Goal: Communication & Community: Answer question/provide support

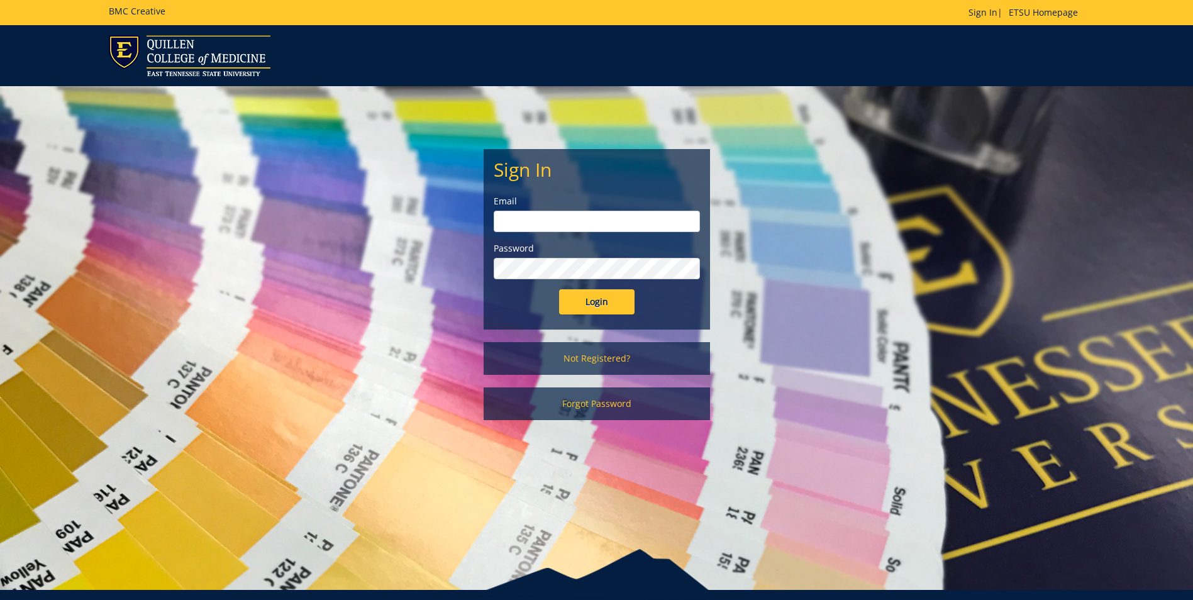
click at [545, 218] on input "email" at bounding box center [597, 221] width 206 height 21
type input "[EMAIL_ADDRESS][DOMAIN_NAME]"
click at [559, 289] on input "Login" at bounding box center [596, 301] width 75 height 25
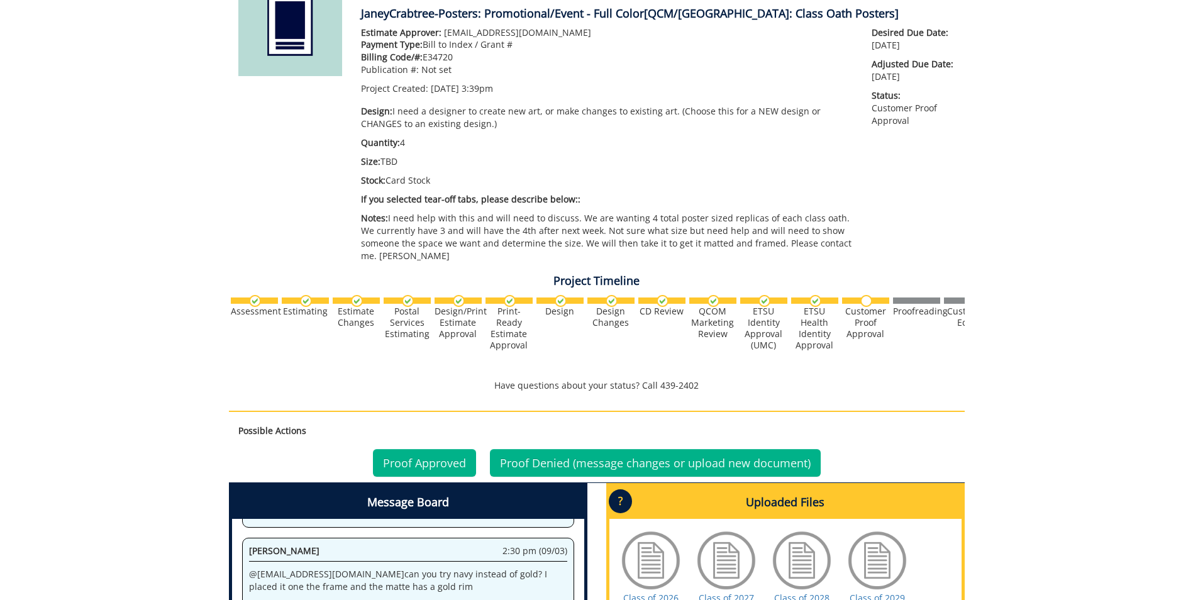
scroll to position [440, 0]
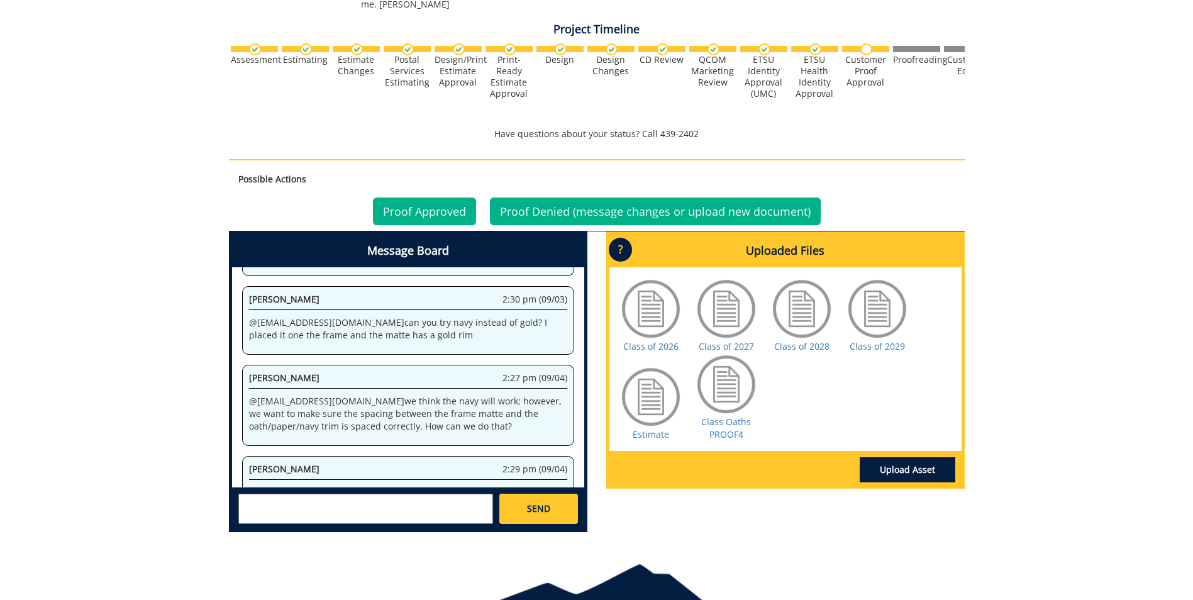
click at [375, 494] on textarea at bounding box center [365, 509] width 255 height 30
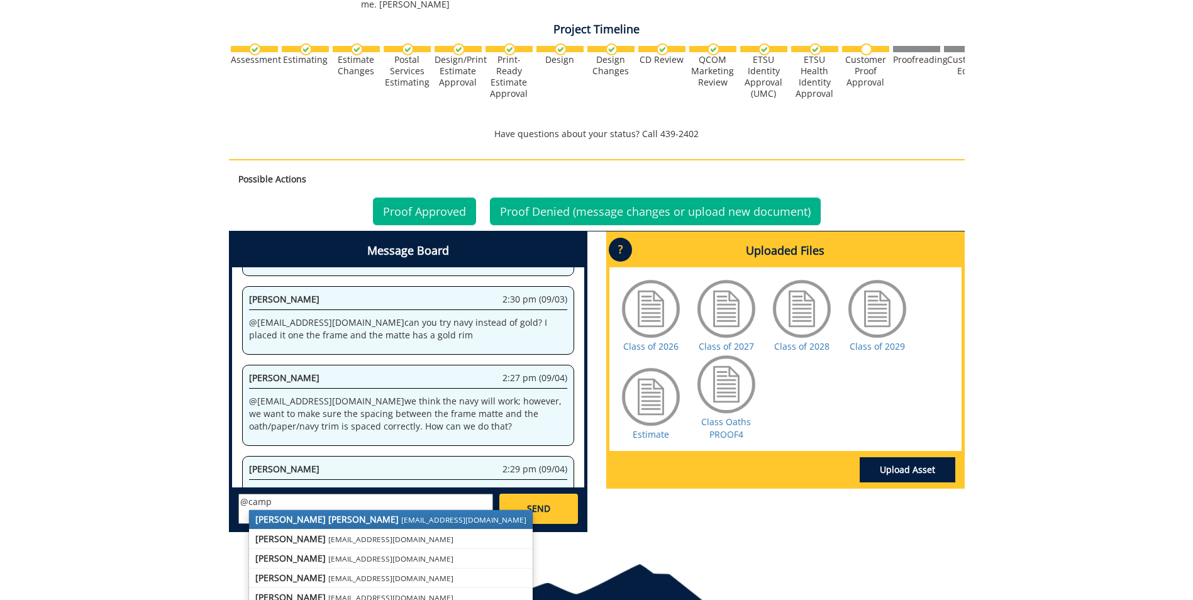
click at [401, 514] on small "[EMAIL_ADDRESS][DOMAIN_NAME]" at bounding box center [463, 519] width 125 height 10
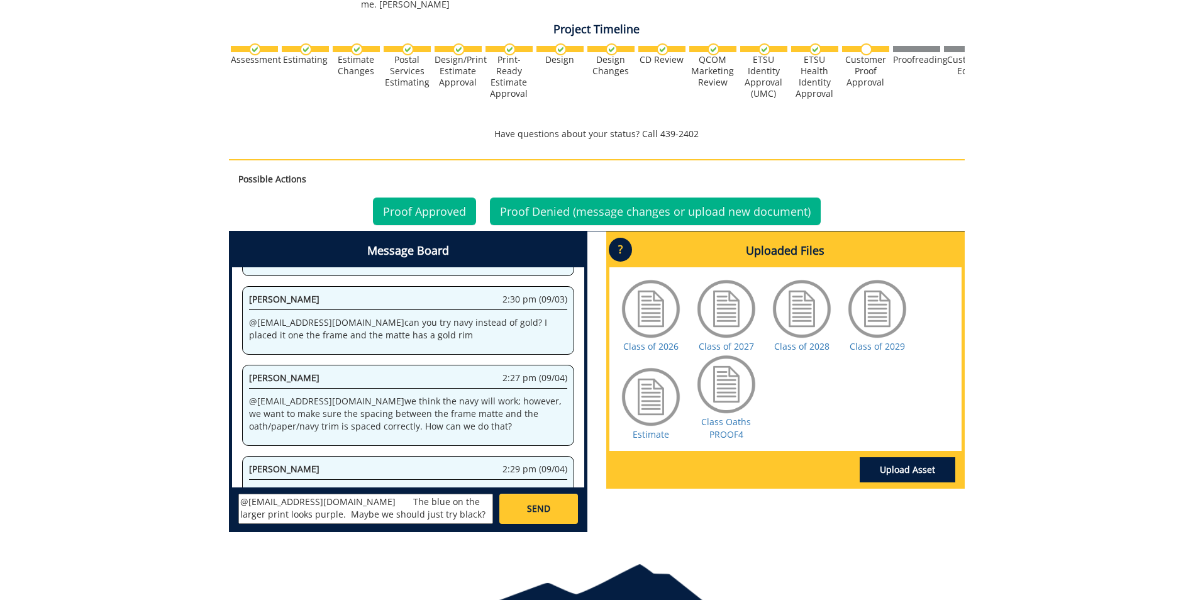
scroll to position [10, 0]
type textarea "@[EMAIL_ADDRESS][DOMAIN_NAME] The blue on the larger print looks purple. Maybe …"
click at [547, 504] on link "SEND" at bounding box center [538, 509] width 78 height 30
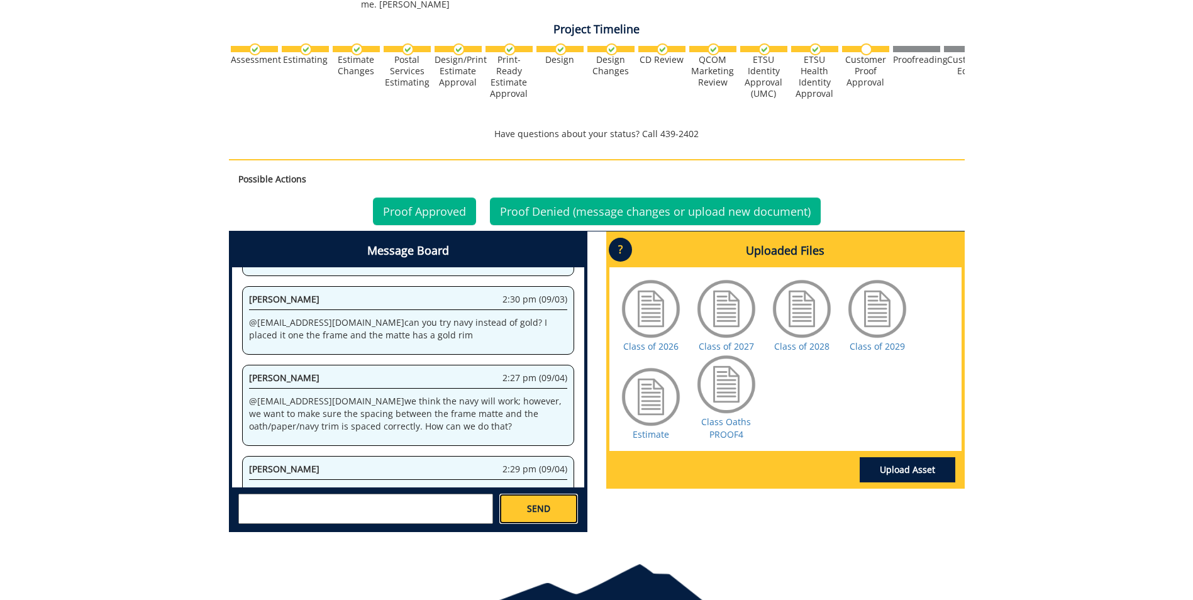
scroll to position [0, 0]
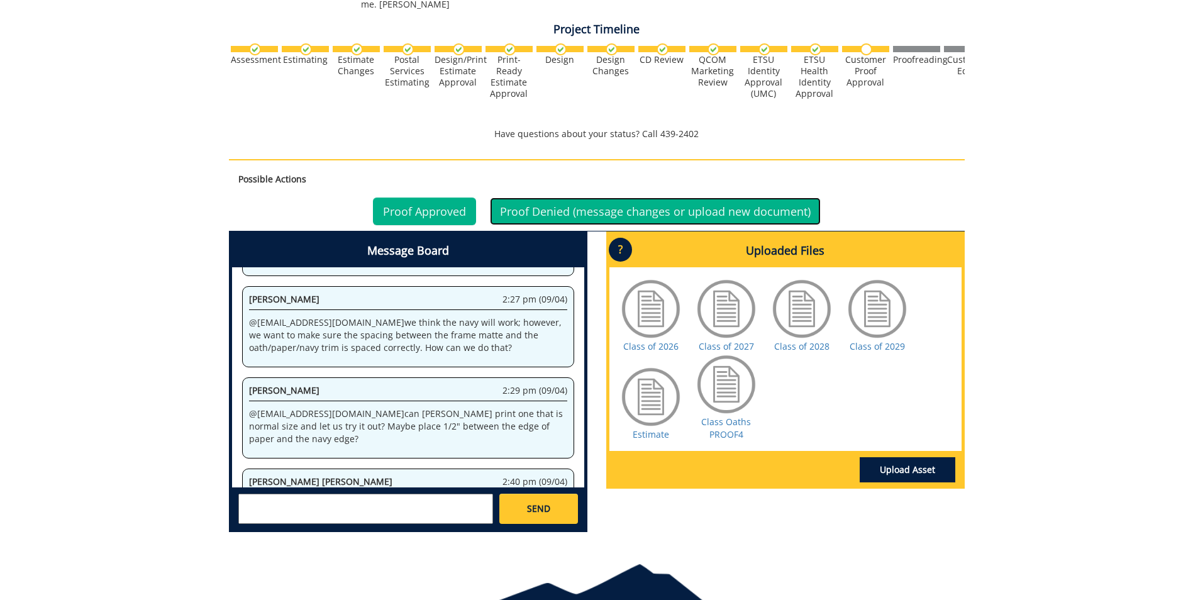
click at [677, 198] on link "Proof Denied (message changes or upload new document)" at bounding box center [655, 211] width 331 height 28
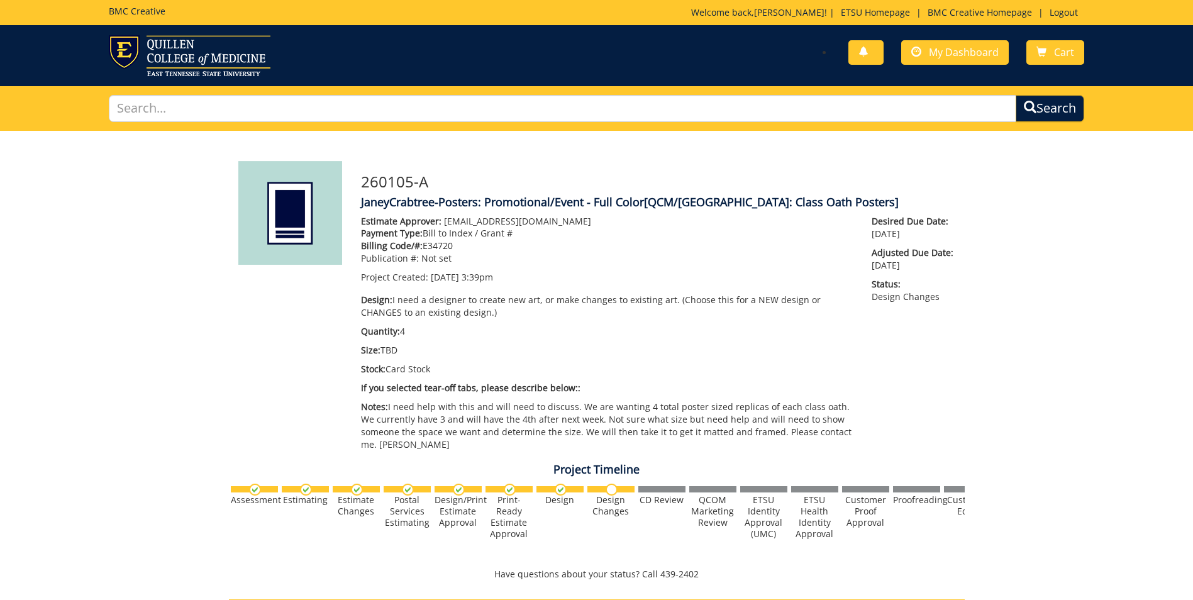
scroll to position [2274, 0]
